Goal: Information Seeking & Learning: Understand process/instructions

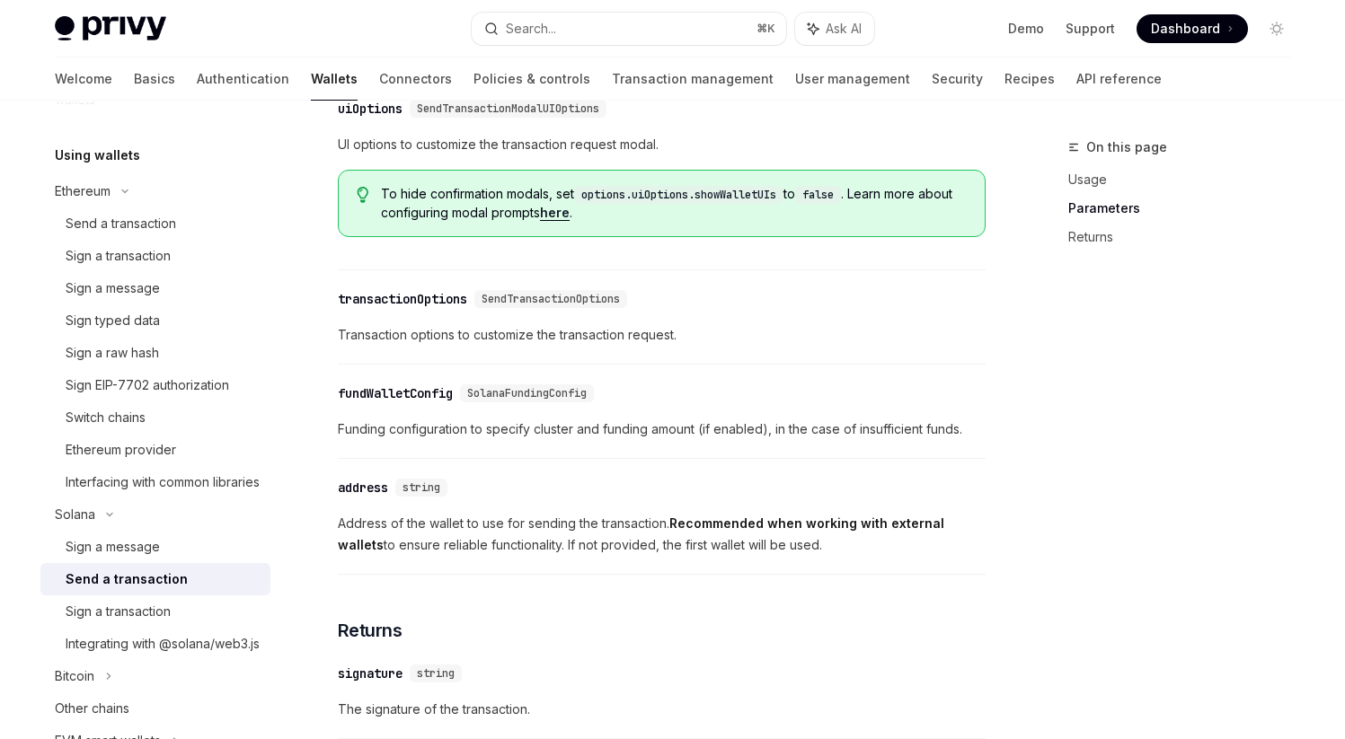
scroll to position [1779, 0]
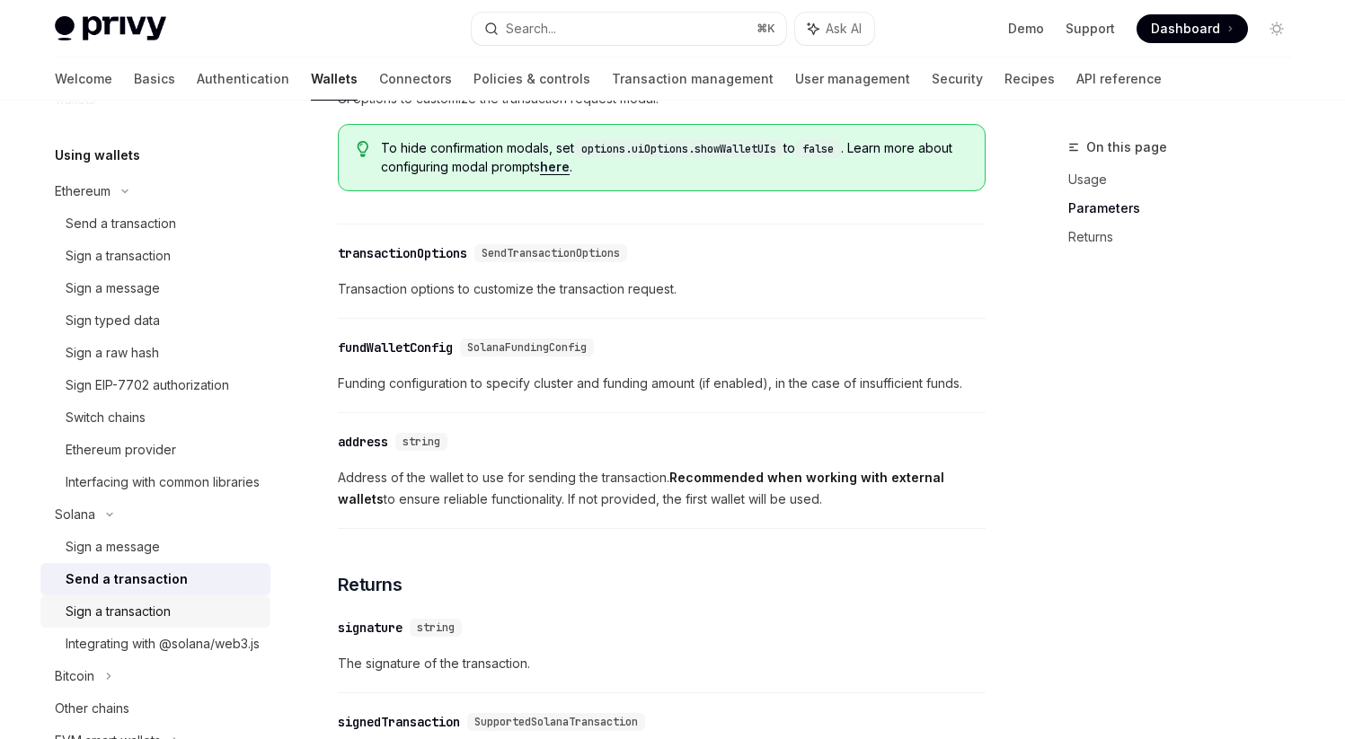
click at [157, 623] on div "Sign a transaction" at bounding box center [118, 612] width 105 height 22
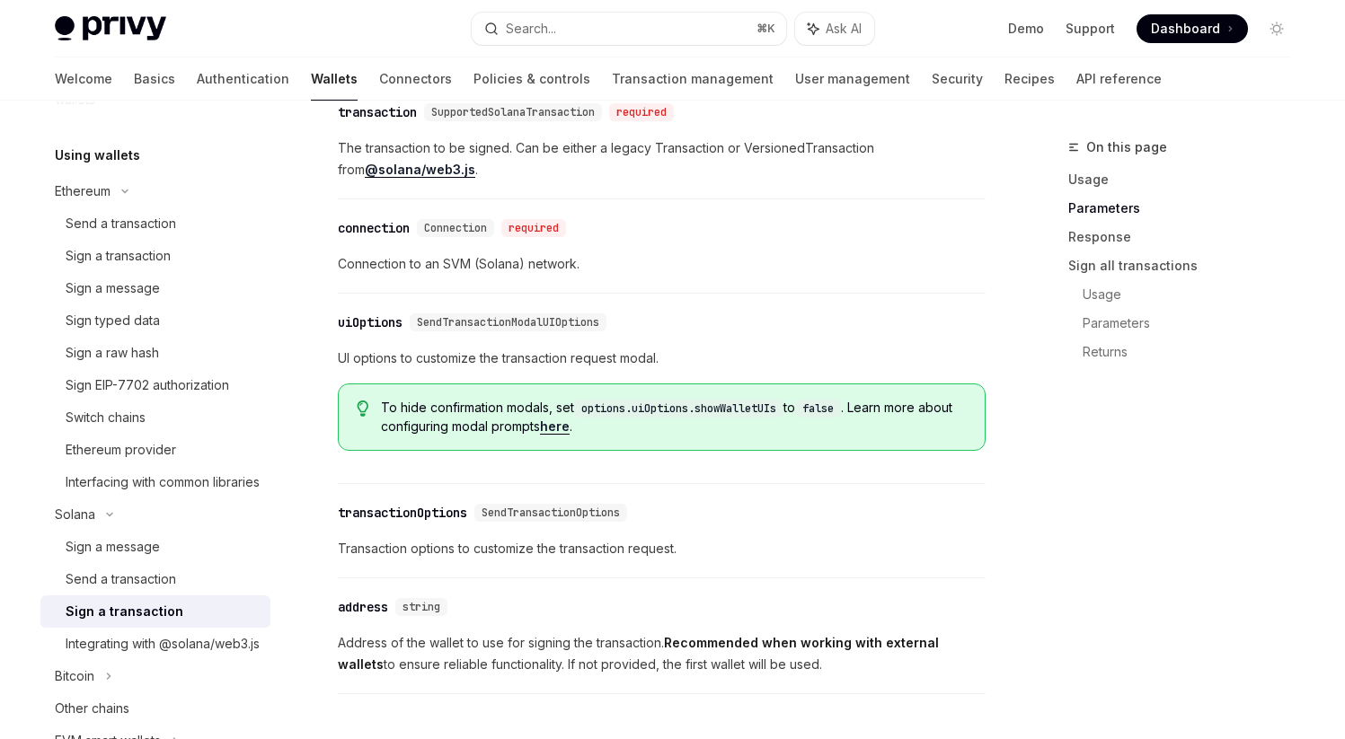
scroll to position [1282, 0]
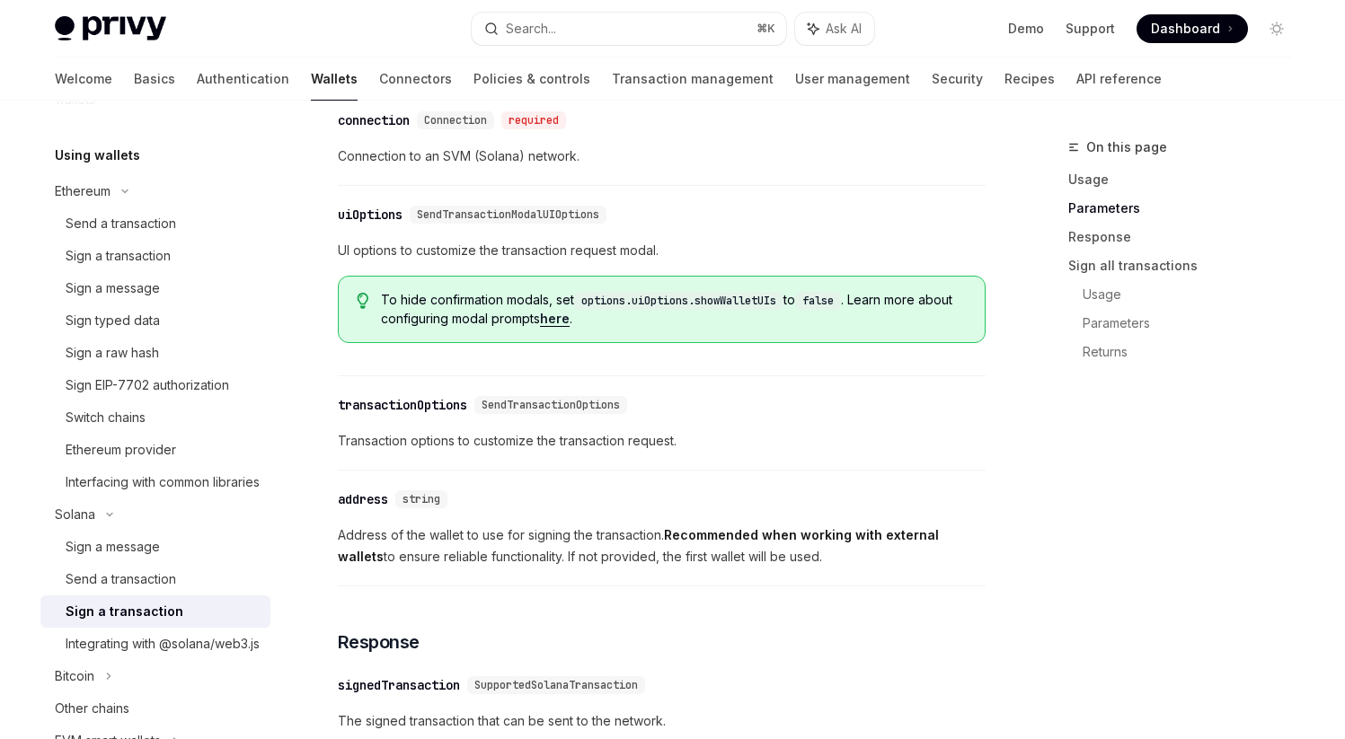
click at [570, 325] on link "here" at bounding box center [555, 319] width 30 height 16
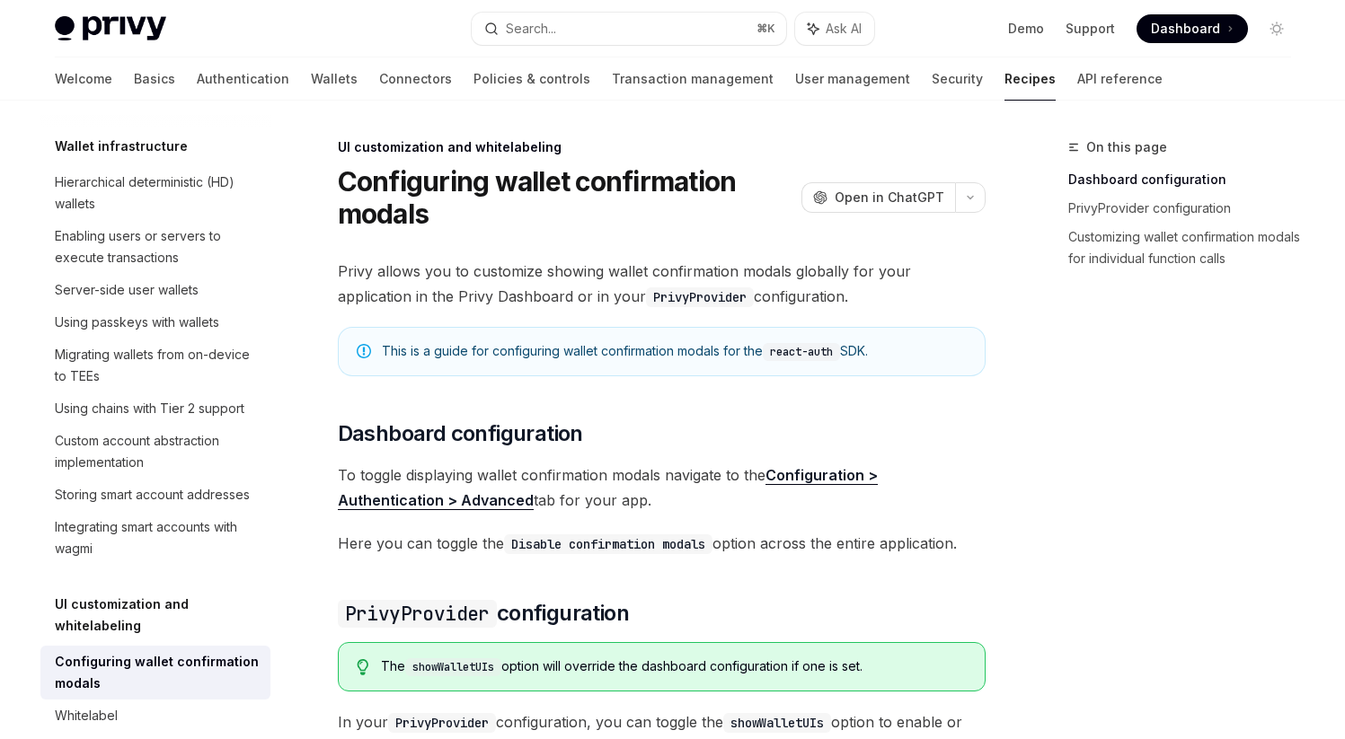
scroll to position [755, 0]
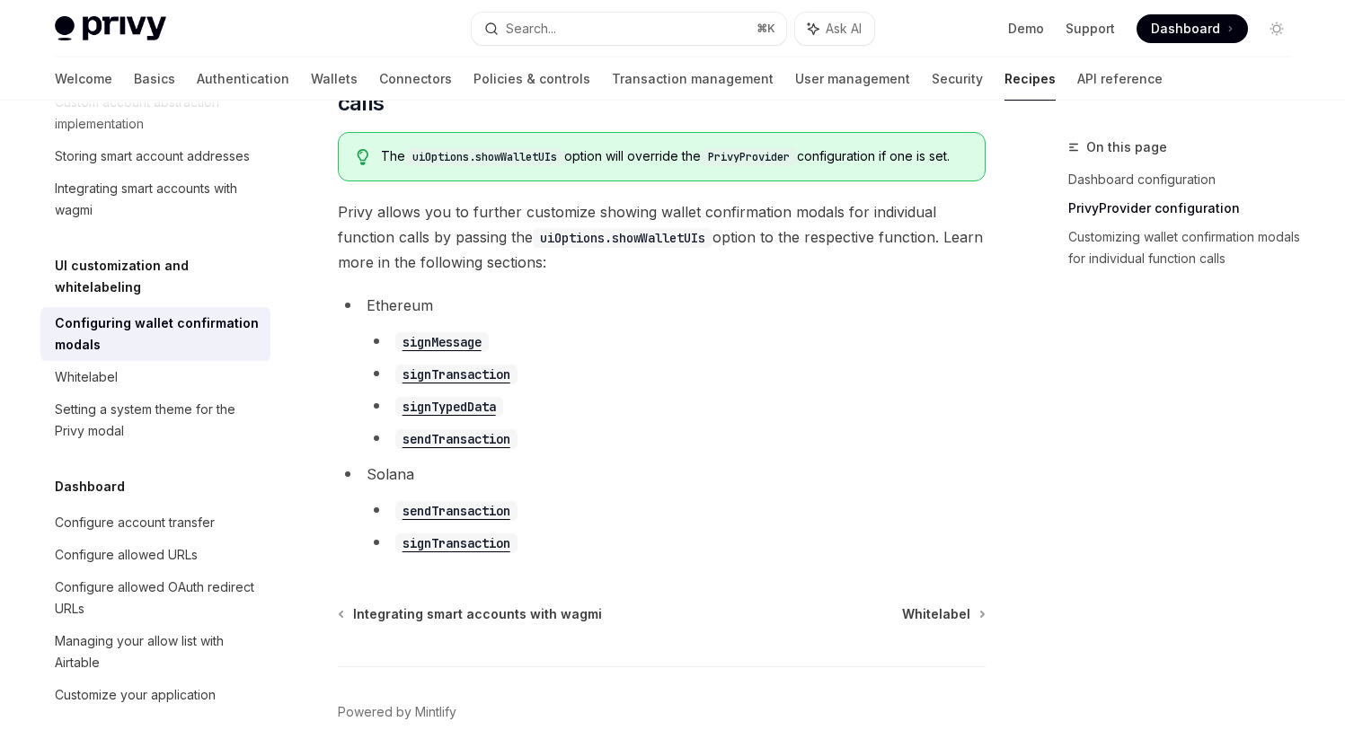
scroll to position [1012, 0]
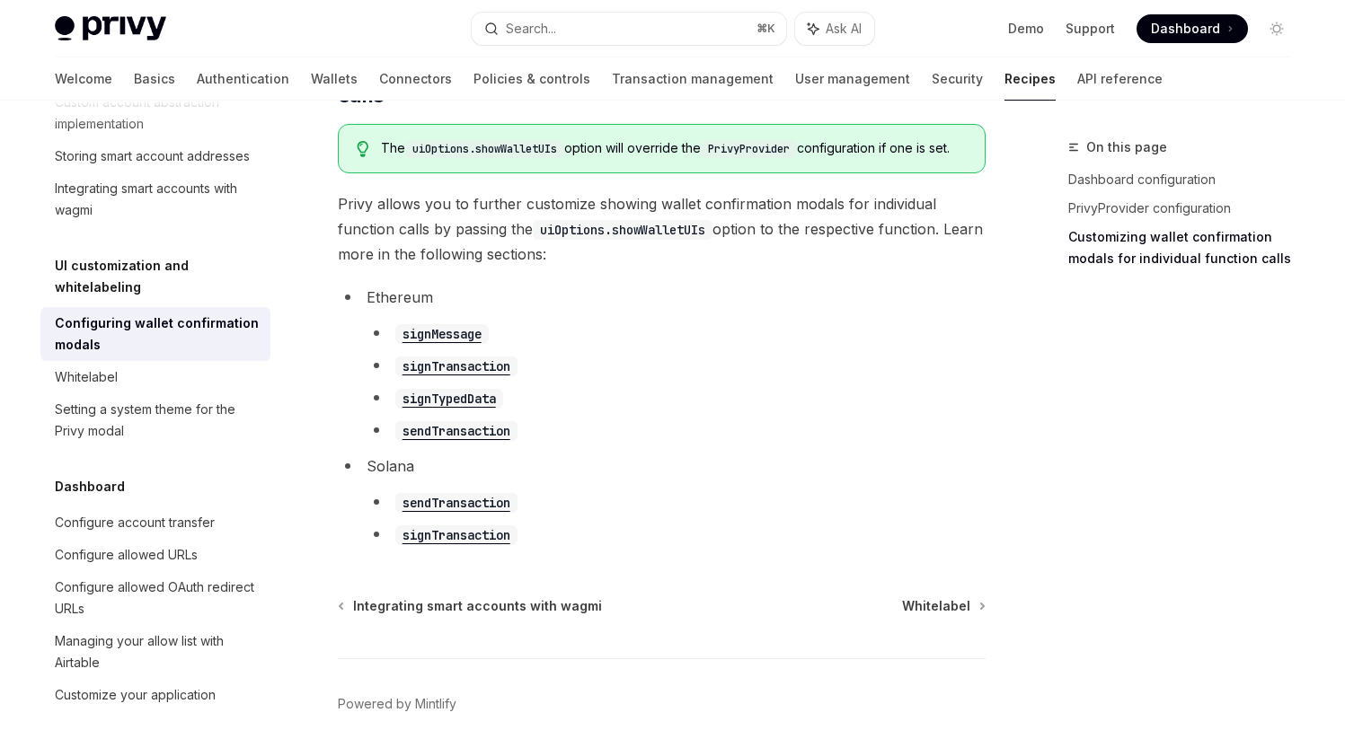
click at [475, 545] on code "signTransaction" at bounding box center [456, 536] width 122 height 20
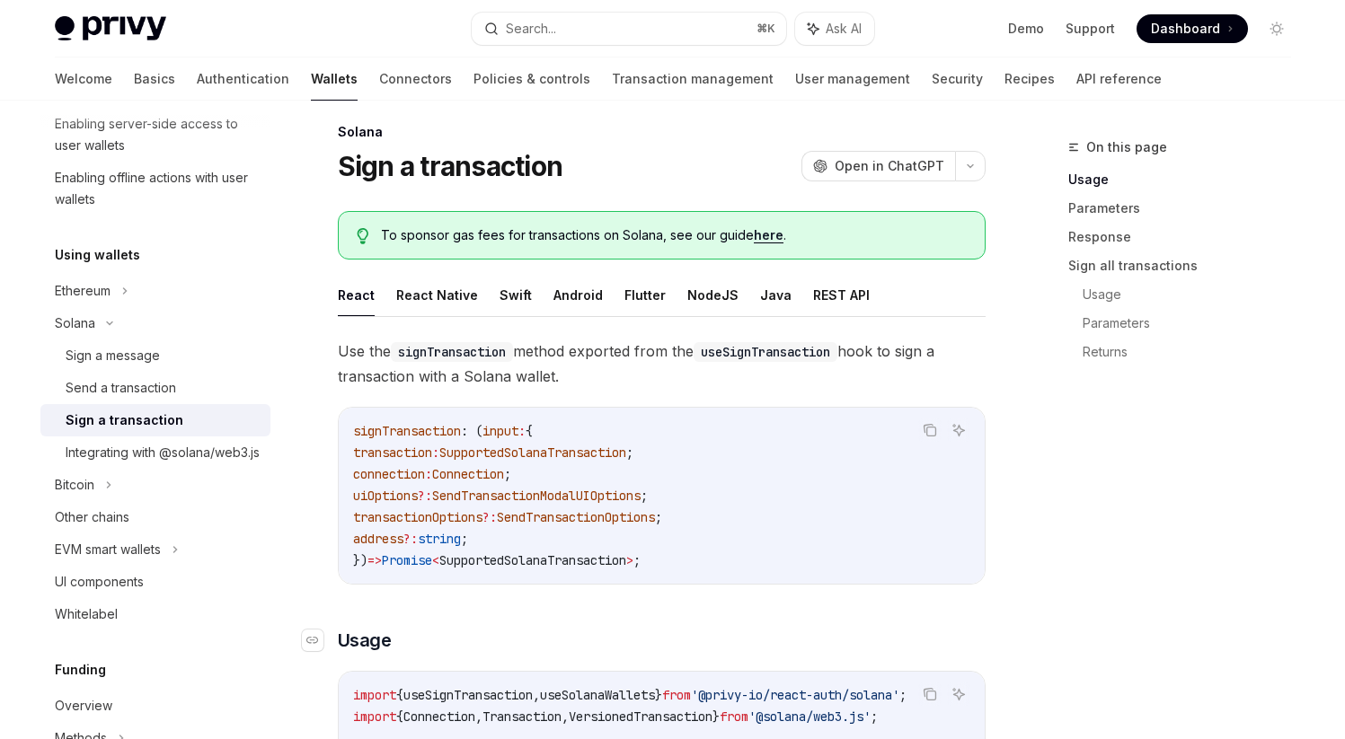
scroll to position [15, 0]
click at [441, 303] on button "React Native" at bounding box center [437, 295] width 82 height 42
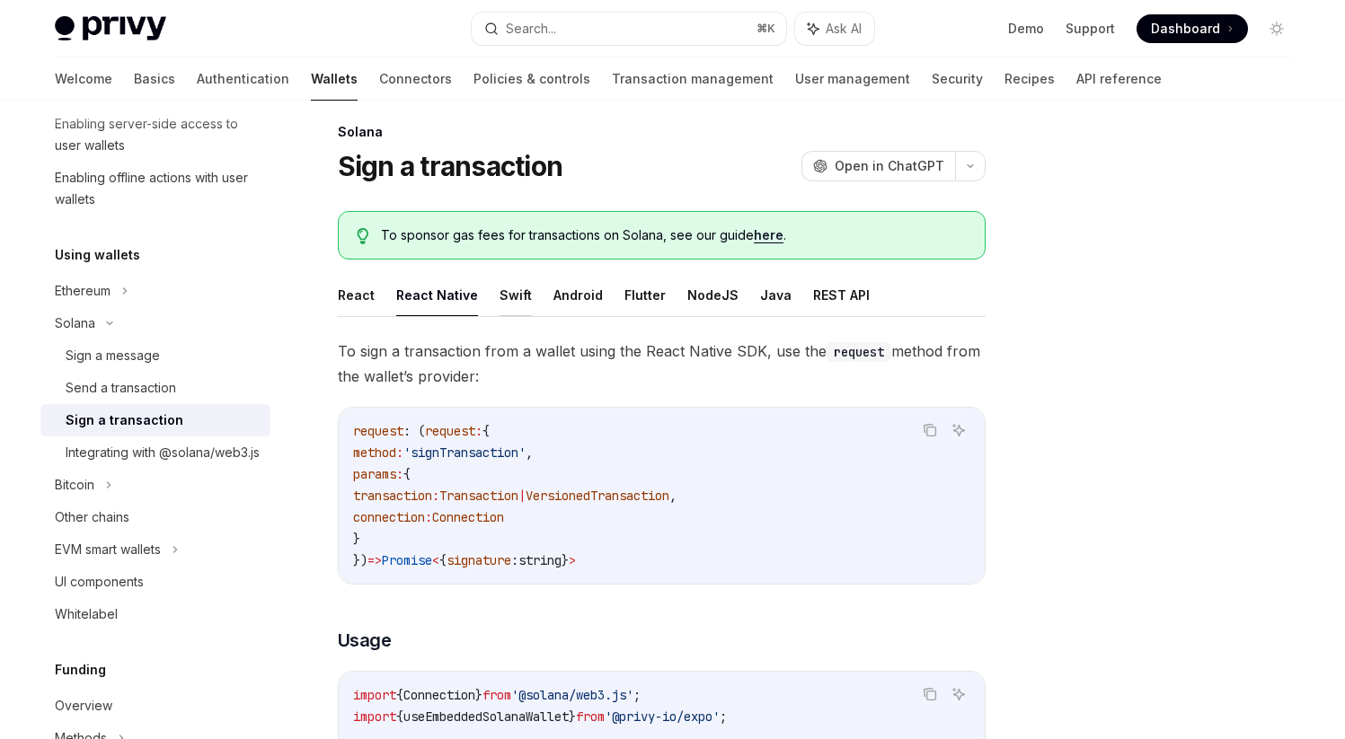
click at [506, 302] on button "Swift" at bounding box center [516, 295] width 32 height 42
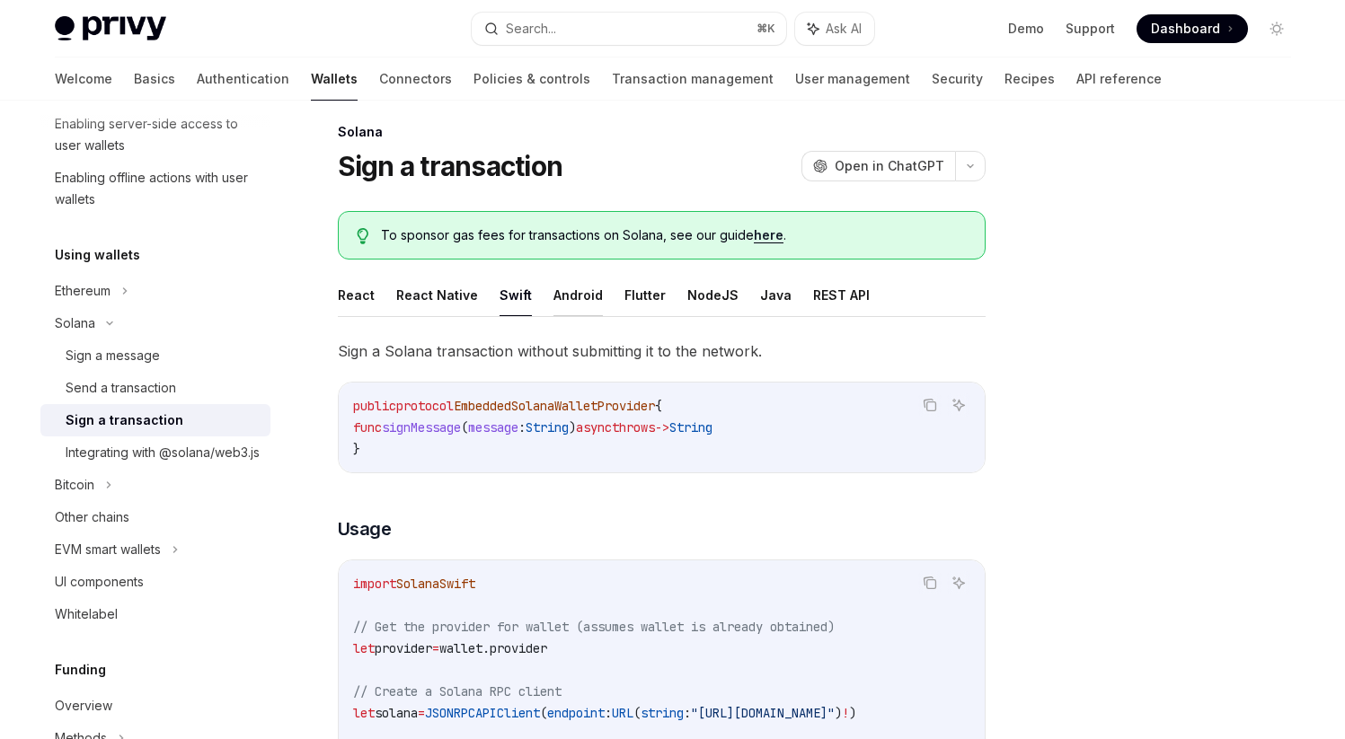
click at [572, 300] on button "Android" at bounding box center [577, 295] width 49 height 42
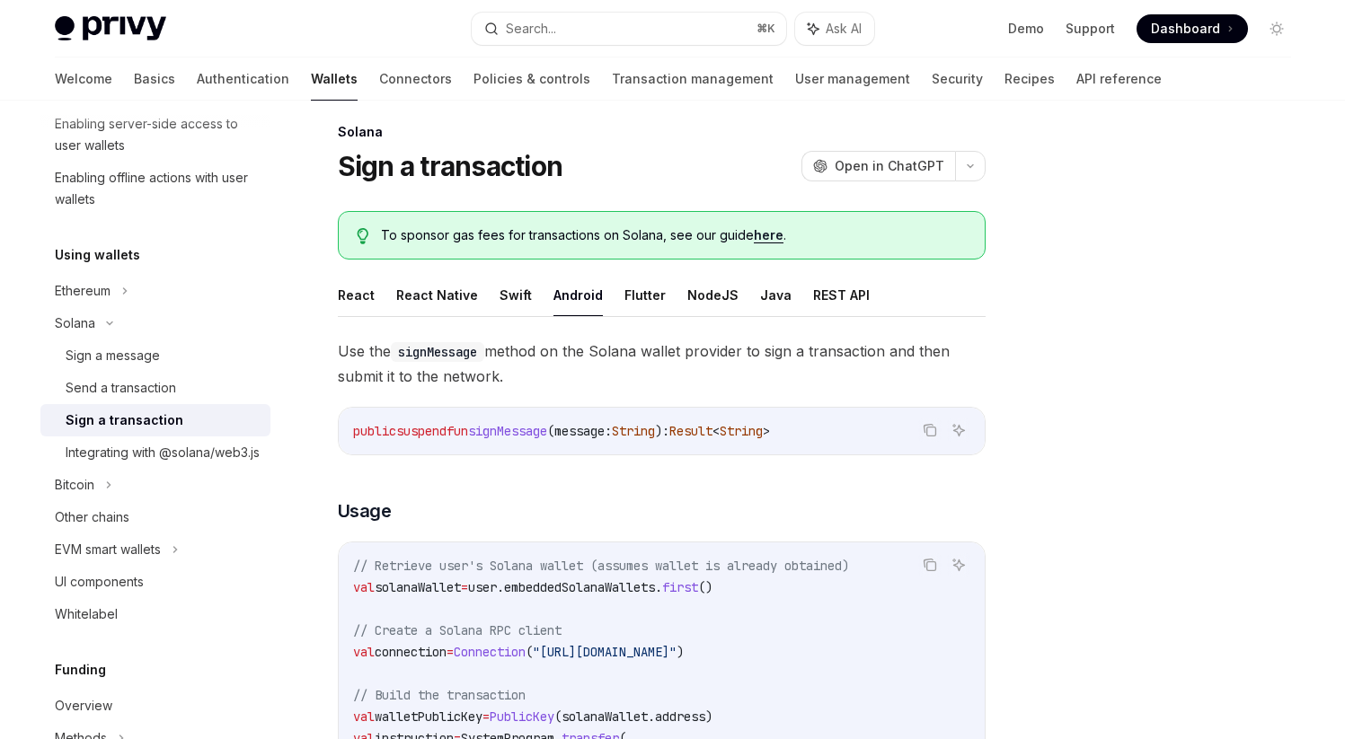
click at [614, 299] on ul "React React Native Swift Android Flutter NodeJS Java REST API" at bounding box center [662, 295] width 648 height 43
click at [687, 297] on button "NodeJS" at bounding box center [712, 295] width 51 height 42
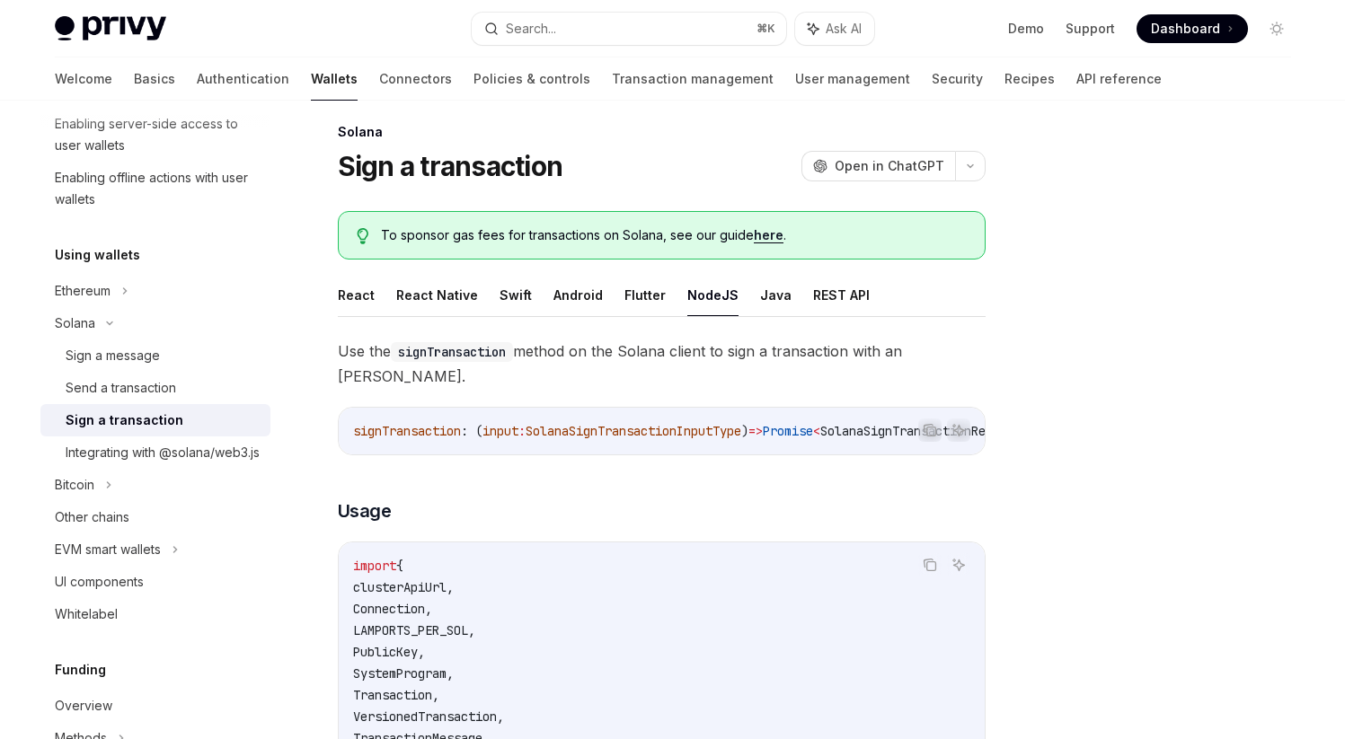
click at [687, 297] on button "NodeJS" at bounding box center [712, 295] width 51 height 42
type textarea "*"
